Goal: Contribute content: Add original content to the website for others to see

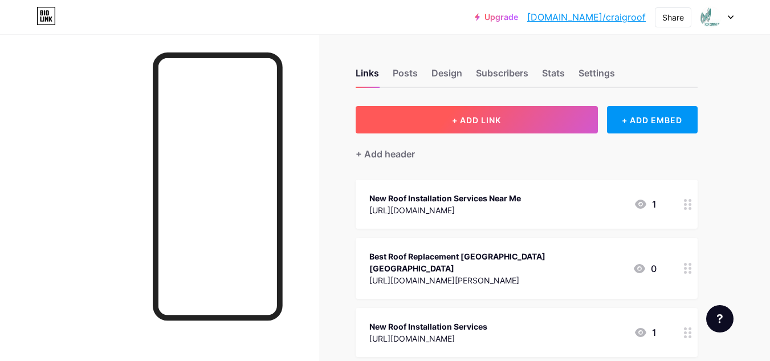
click at [473, 124] on span "+ ADD LINK" at bounding box center [476, 120] width 49 height 10
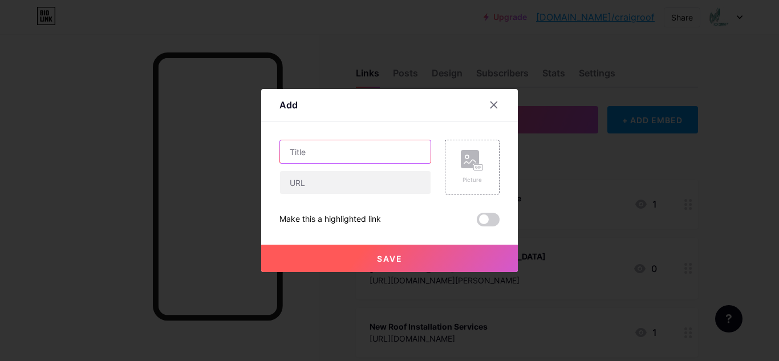
click at [363, 149] on input "text" at bounding box center [355, 151] width 151 height 23
paste input "Commercial Roofing and Waterproofing"
type input "Commercial Roofing and Waterproofing"
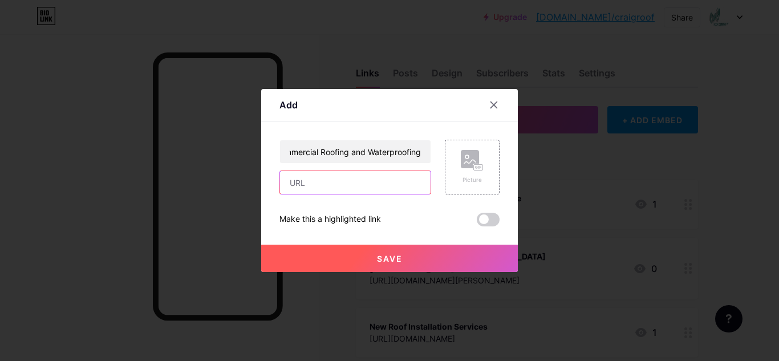
scroll to position [0, 0]
click at [376, 185] on input "text" at bounding box center [355, 182] width 151 height 23
paste input "[URL][DOMAIN_NAME][PERSON_NAME][PERSON_NAME][US_STATE]"
type input "[URL][DOMAIN_NAME][PERSON_NAME][PERSON_NAME][US_STATE]"
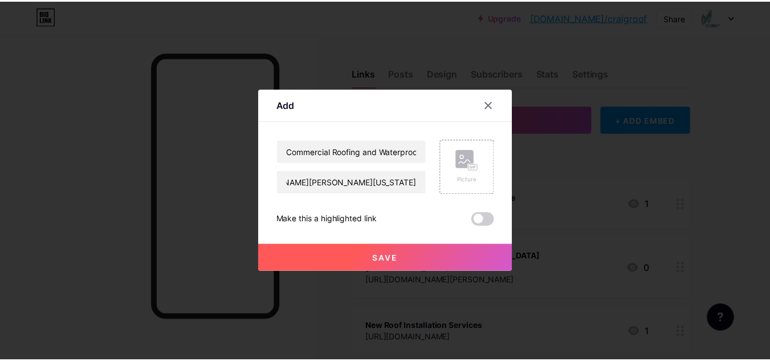
scroll to position [0, 0]
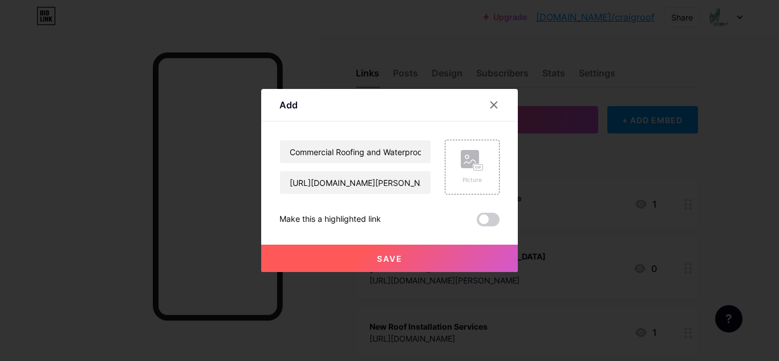
click at [417, 250] on button "Save" at bounding box center [389, 258] width 257 height 27
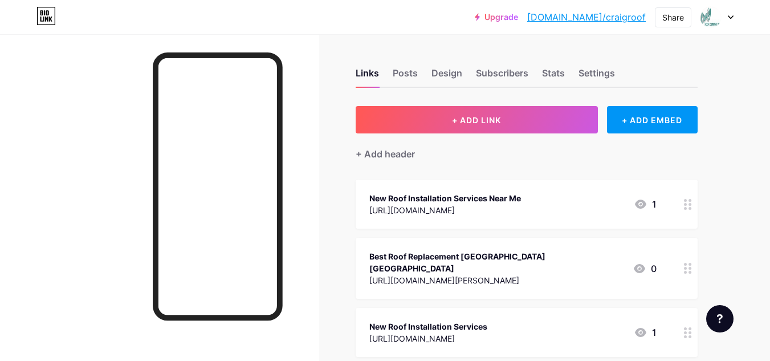
click at [597, 18] on link "[DOMAIN_NAME]/craigroof" at bounding box center [586, 17] width 119 height 14
